Goal: Register for event/course

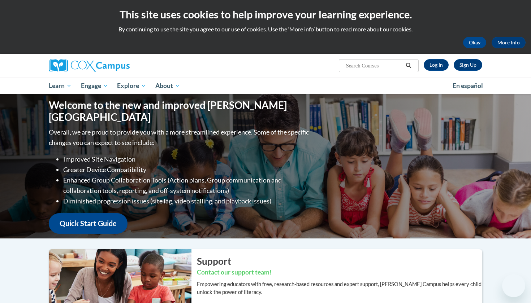
drag, startPoint x: 0, startPoint y: 0, endPoint x: 375, endPoint y: 65, distance: 380.7
click at [375, 65] on input "Search..." at bounding box center [374, 65] width 58 height 9
type input "teaching writnig to k-3"
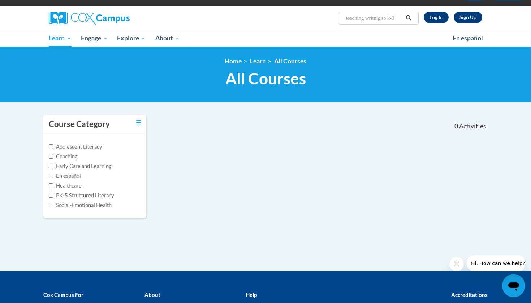
click at [381, 18] on input "teaching writnig to k-3" at bounding box center [374, 18] width 58 height 9
type input "teaching writing to k-3"
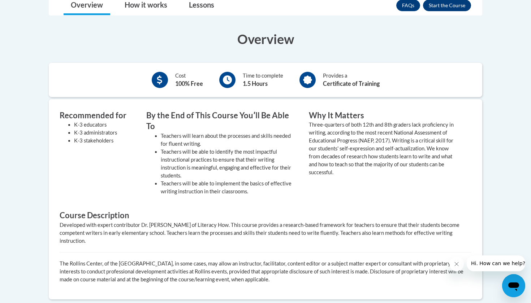
click at [461, 6] on button "Enroll" at bounding box center [447, 6] width 48 height 12
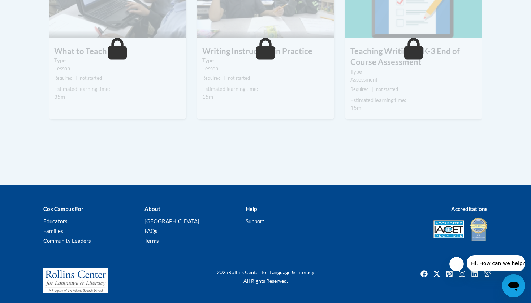
scroll to position [455, 0]
